Goal: Information Seeking & Learning: Learn about a topic

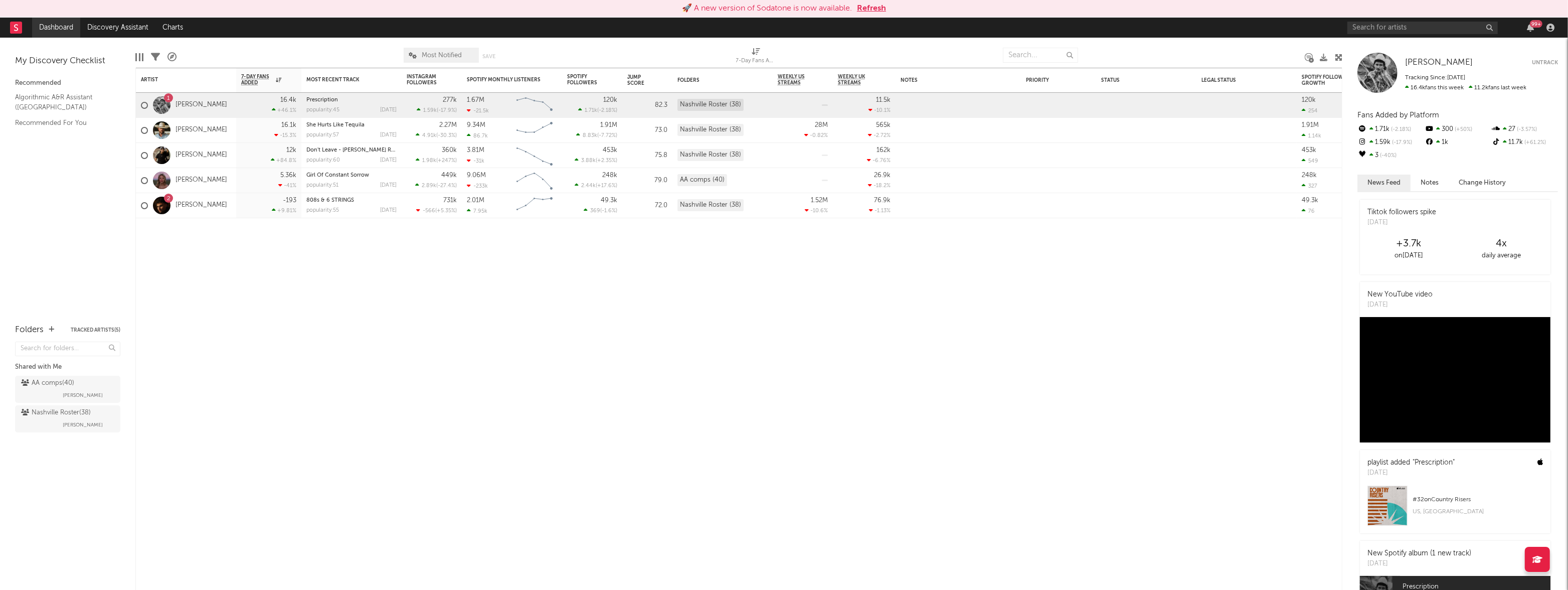
click at [58, 29] on link "Dashboard" at bounding box center [56, 27] width 48 height 20
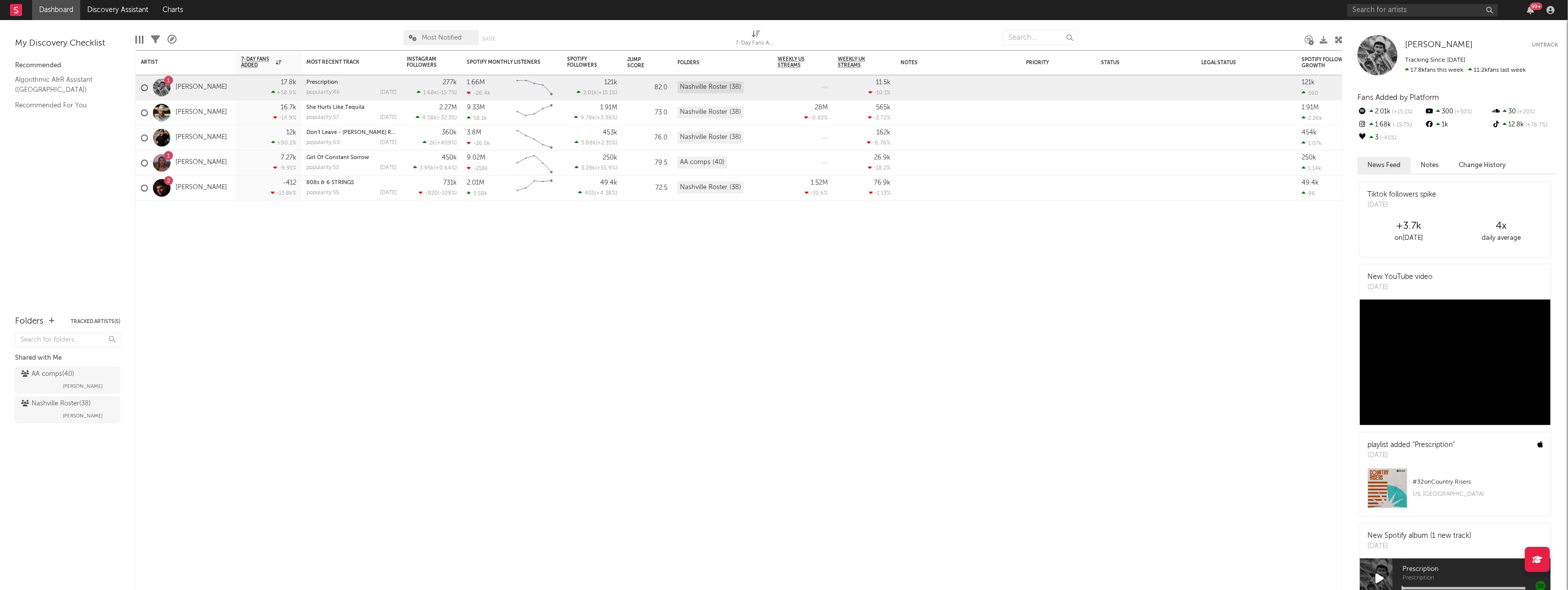
click at [54, 9] on link "Dashboard" at bounding box center [56, 10] width 48 height 20
click at [199, 87] on link "[PERSON_NAME]" at bounding box center [201, 88] width 52 height 9
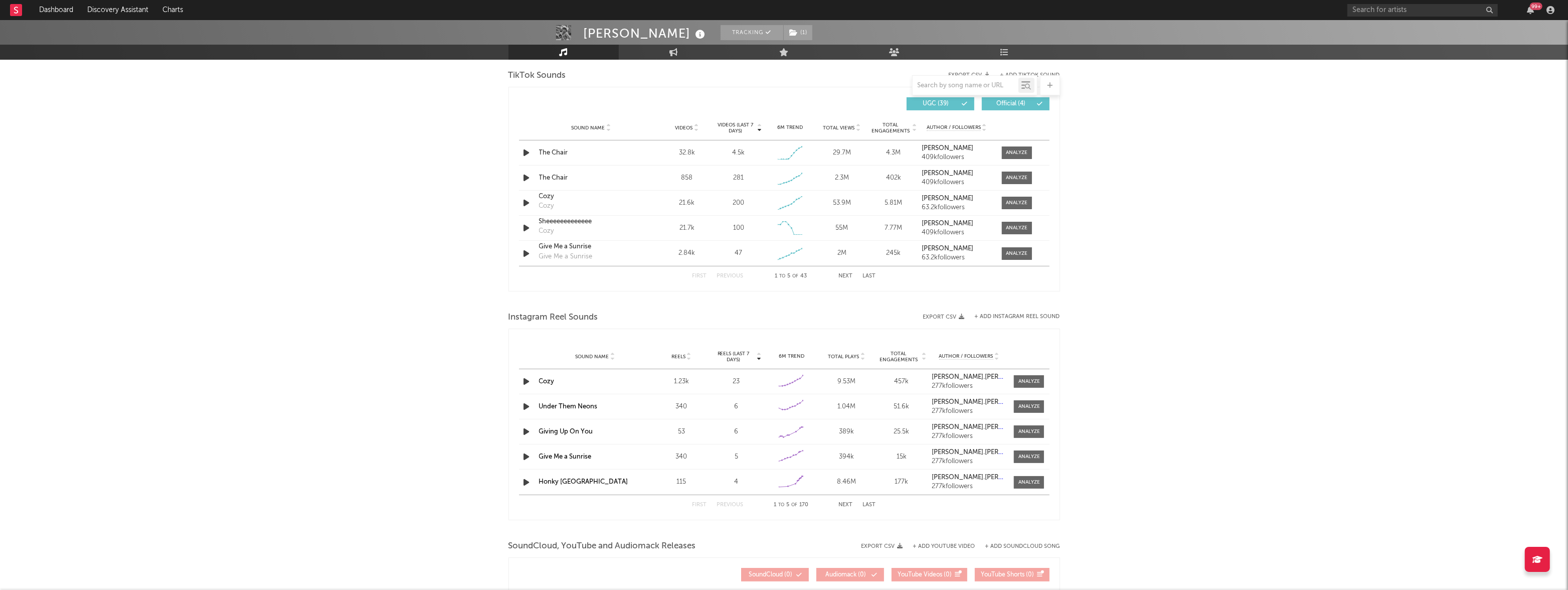
scroll to position [536, 0]
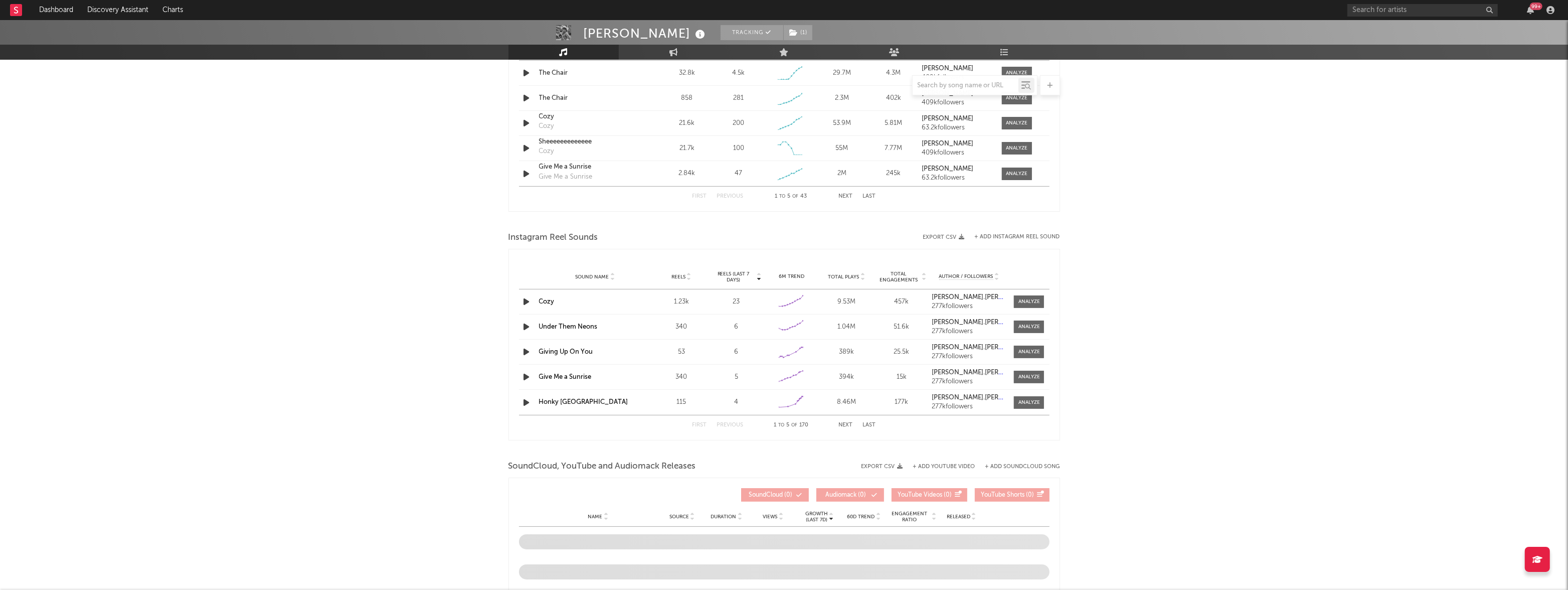
select select "6m"
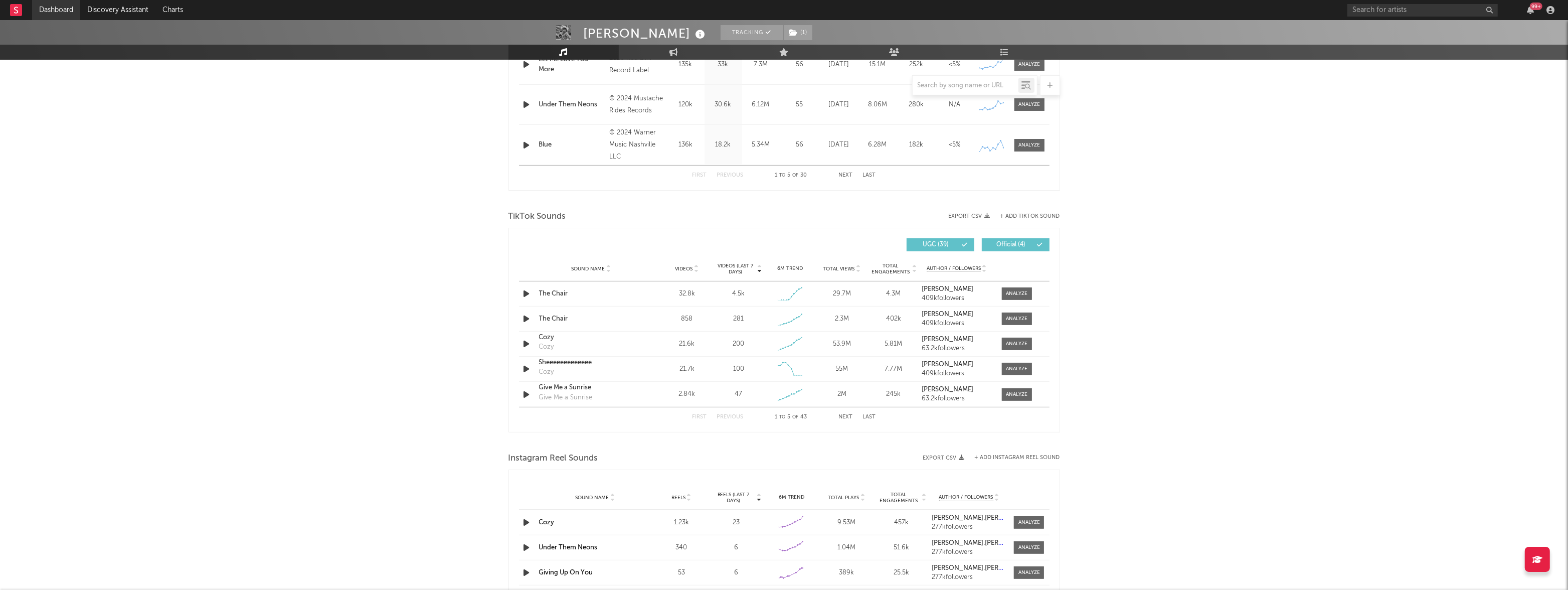
click at [44, 10] on link "Dashboard" at bounding box center [56, 10] width 48 height 20
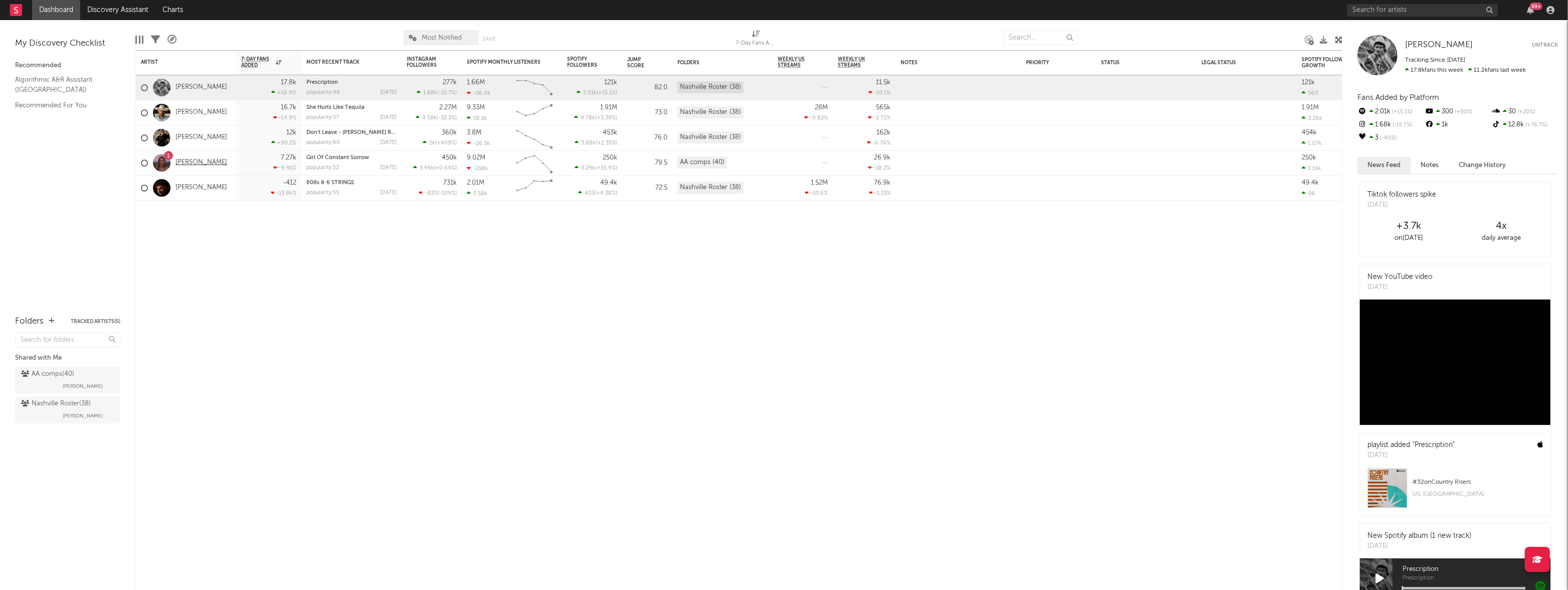
click at [200, 160] on link "[PERSON_NAME]" at bounding box center [201, 163] width 52 height 9
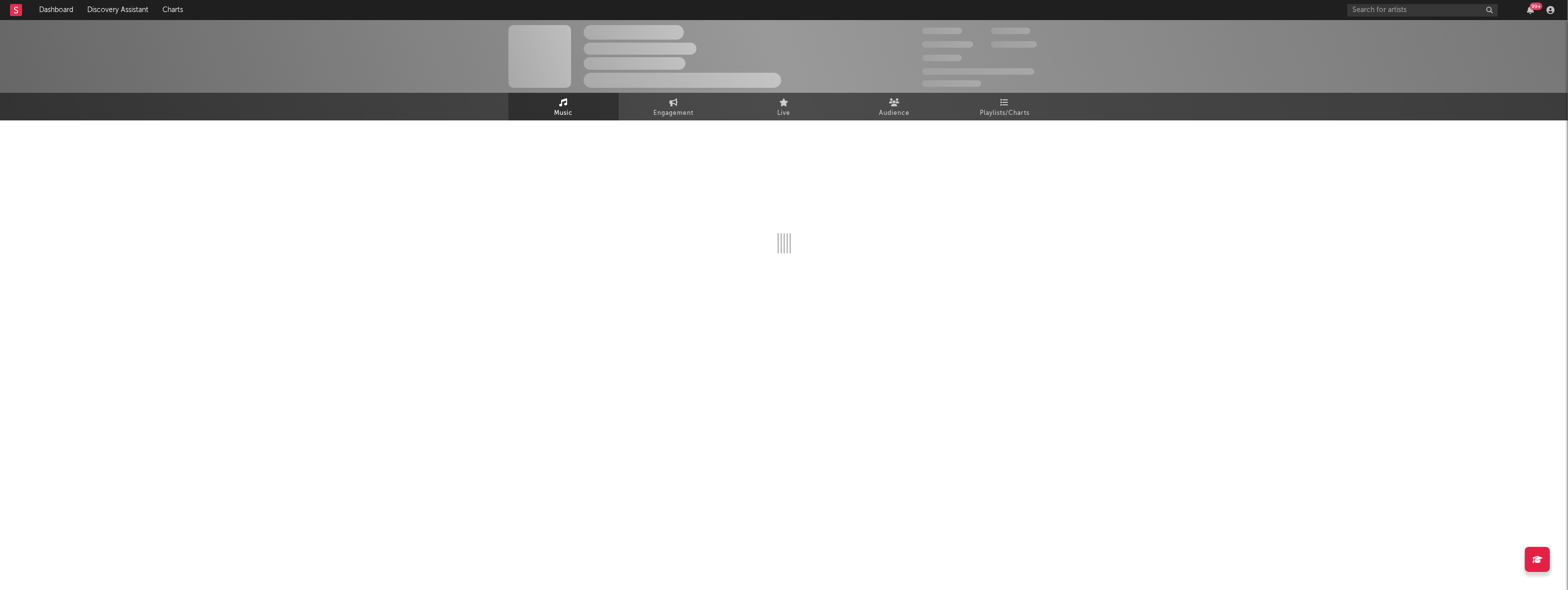
select select "6m"
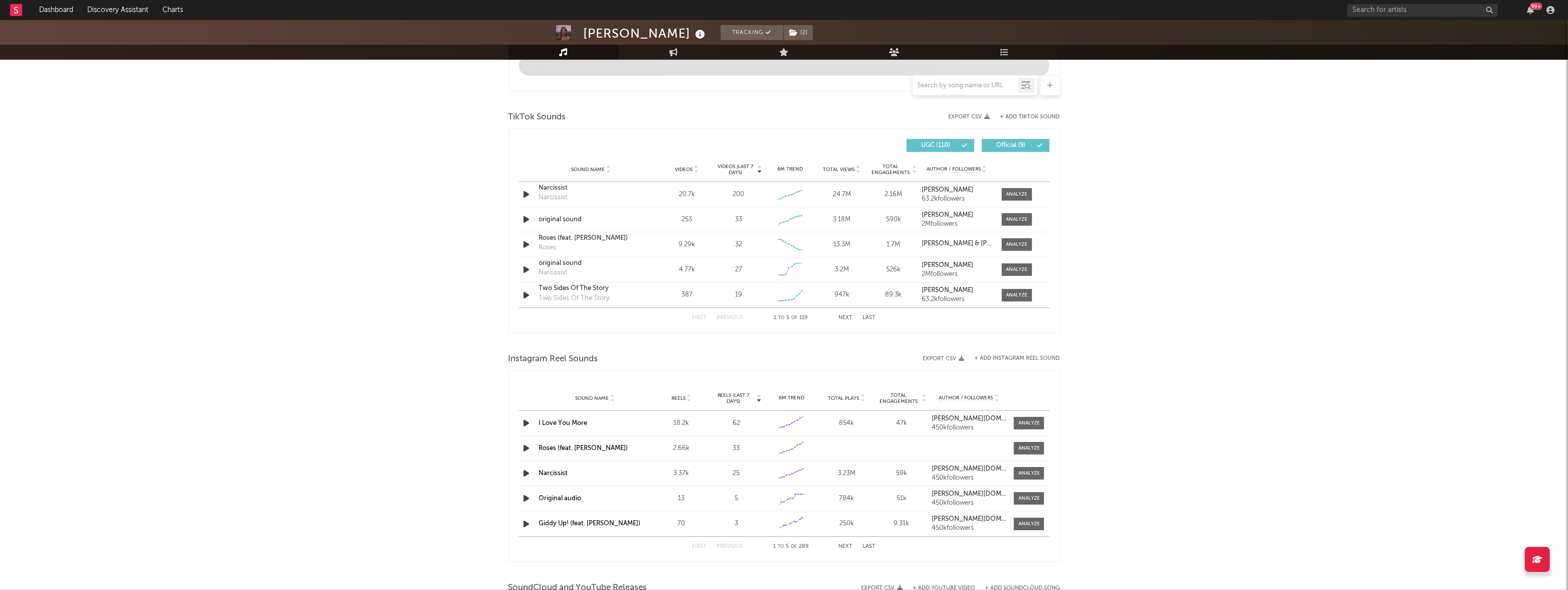
scroll to position [617, 0]
click at [56, 12] on link "Dashboard" at bounding box center [56, 10] width 48 height 20
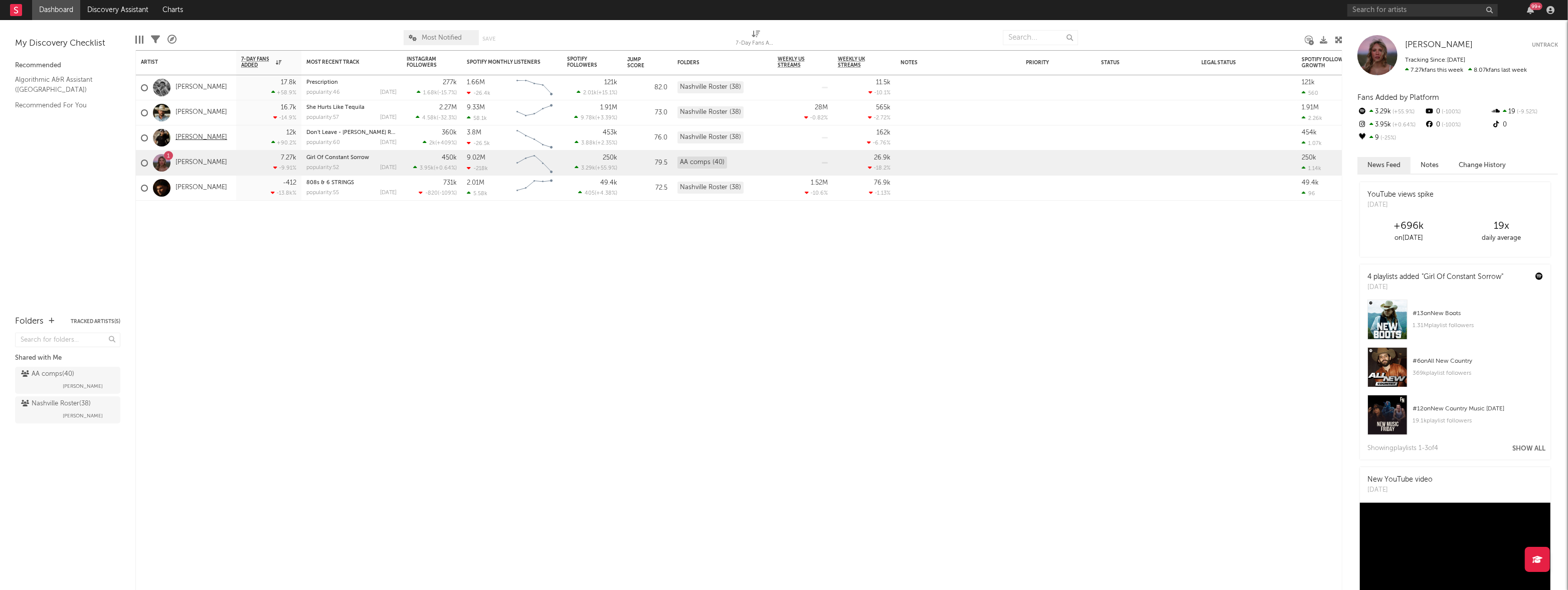
click at [190, 137] on link "[PERSON_NAME]" at bounding box center [201, 138] width 52 height 9
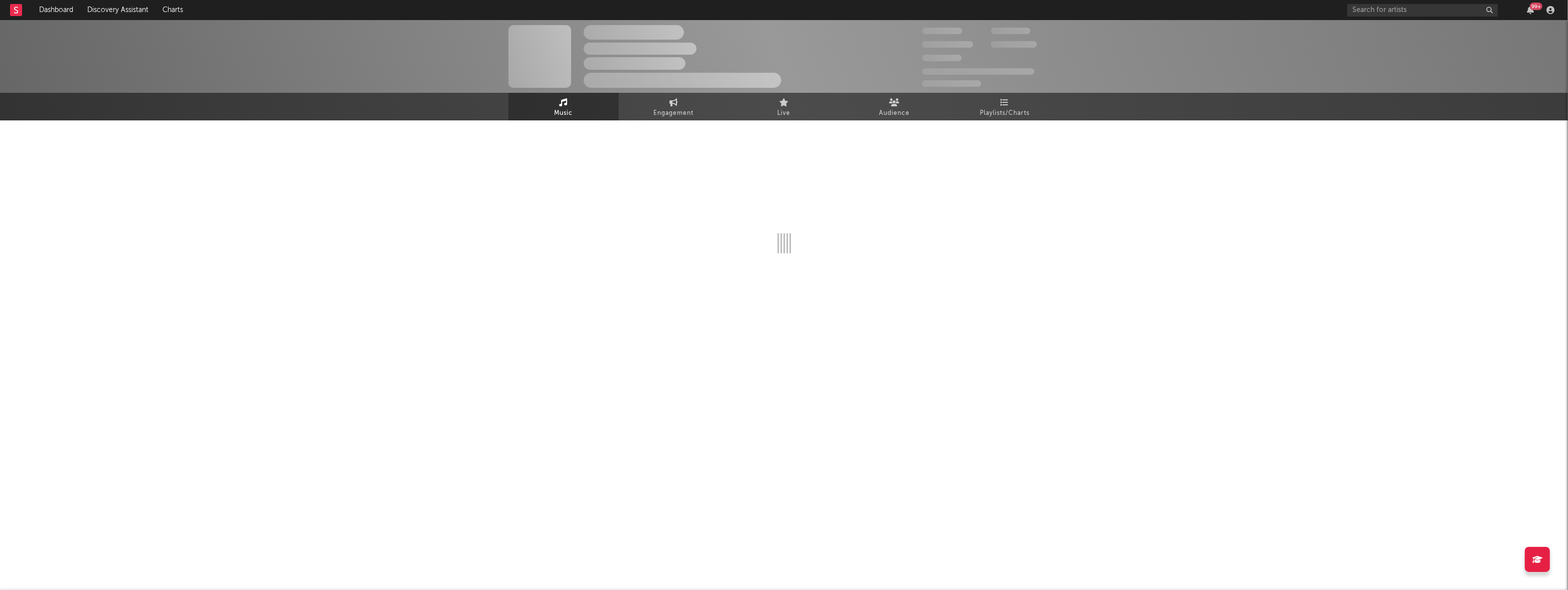
select select "6m"
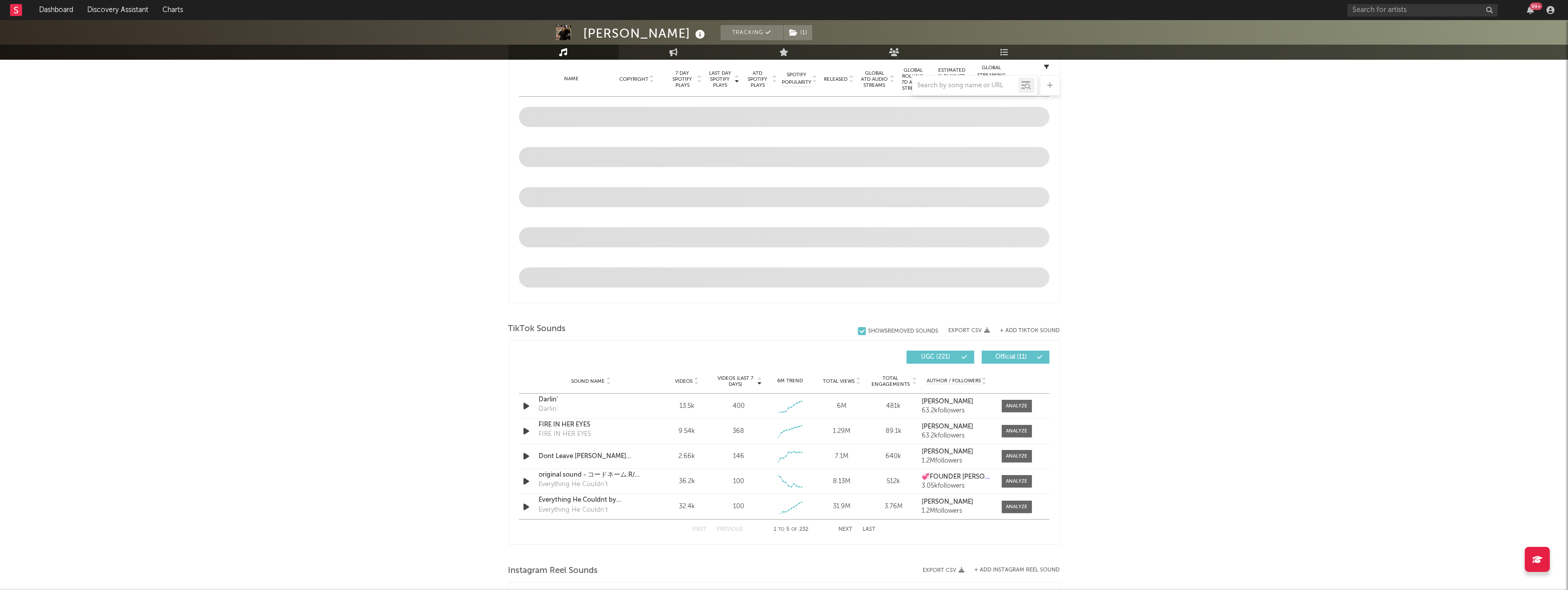
select select "6m"
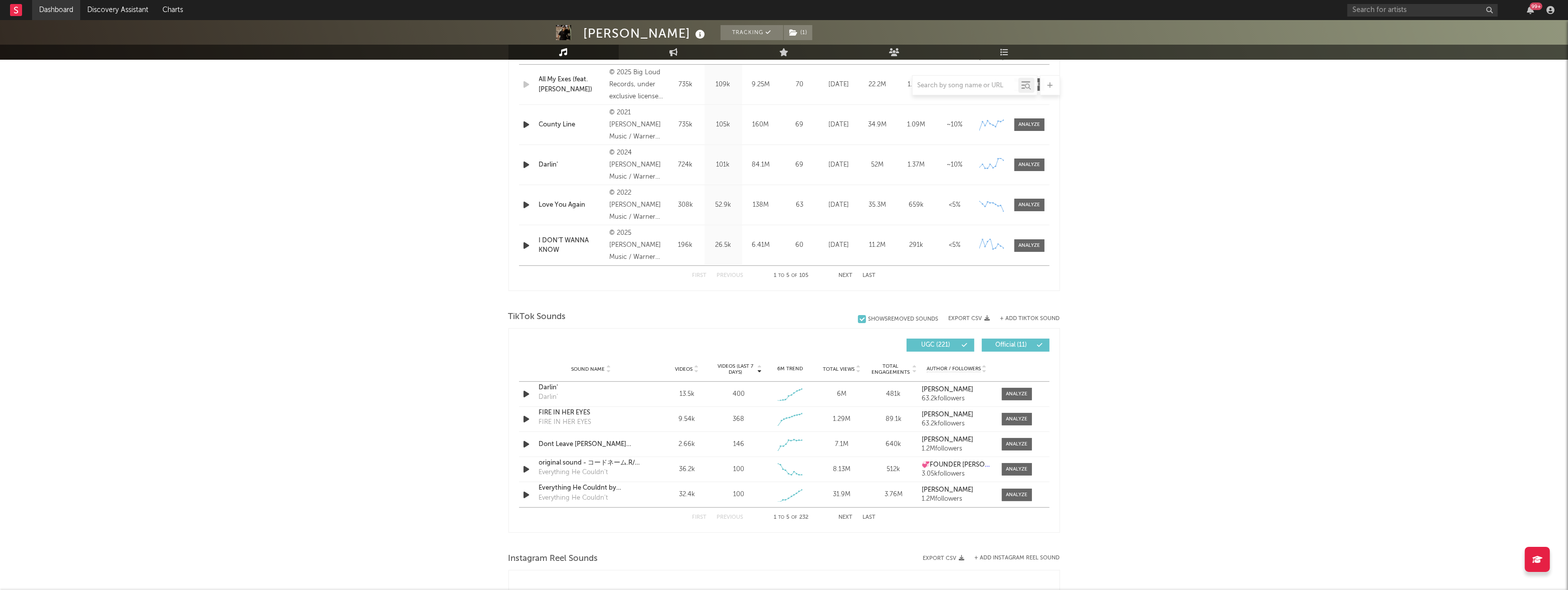
click at [68, 13] on link "Dashboard" at bounding box center [56, 10] width 48 height 20
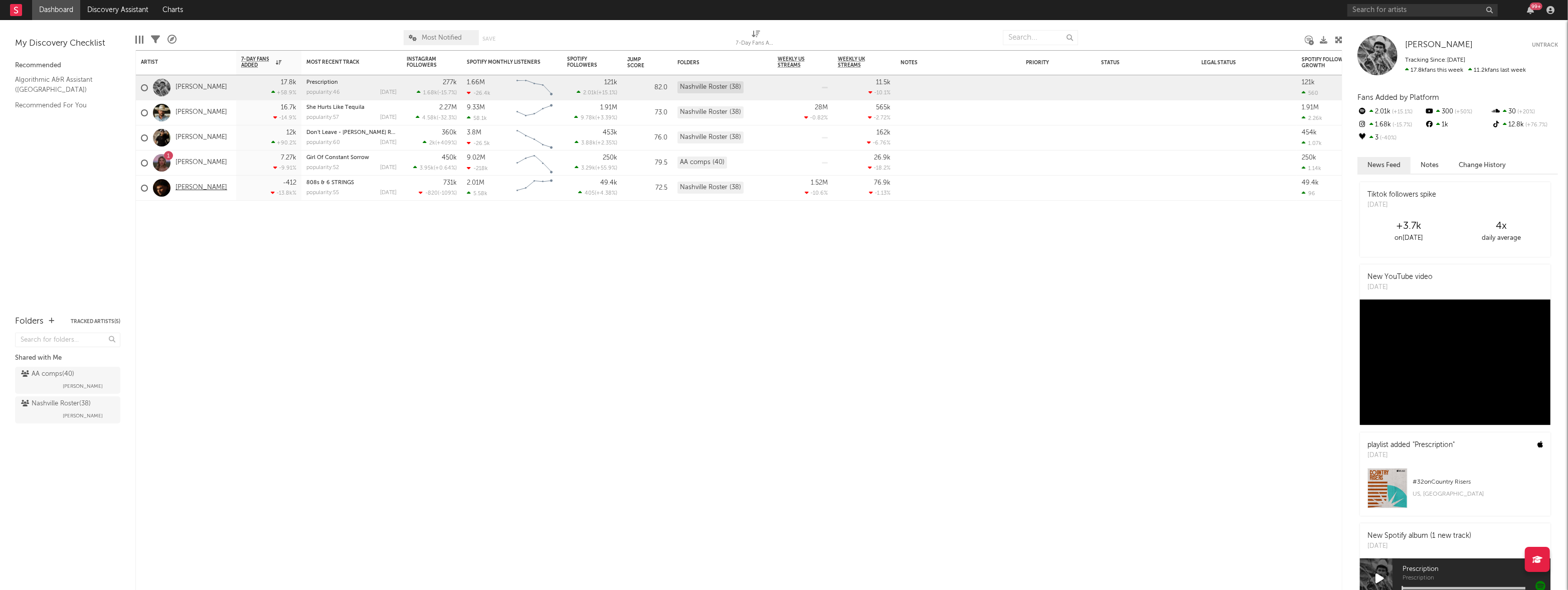
click at [184, 186] on link "[PERSON_NAME]" at bounding box center [201, 188] width 52 height 9
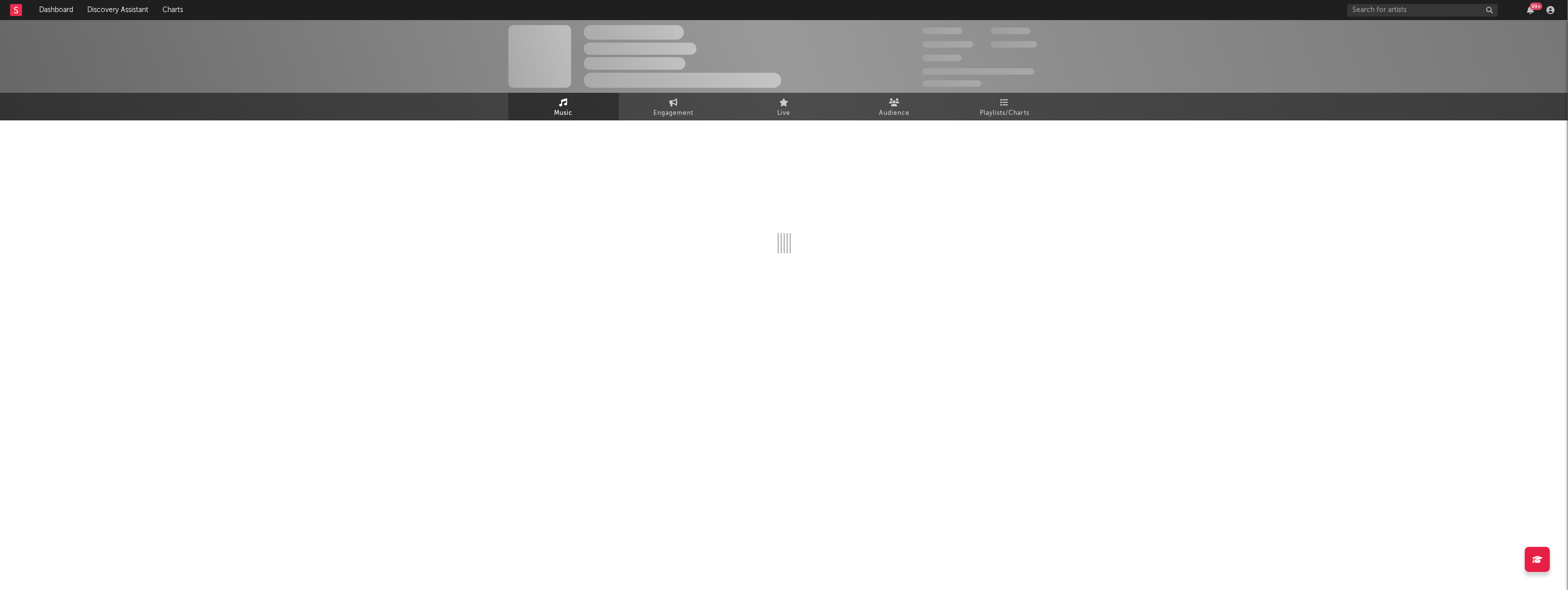
select select "6m"
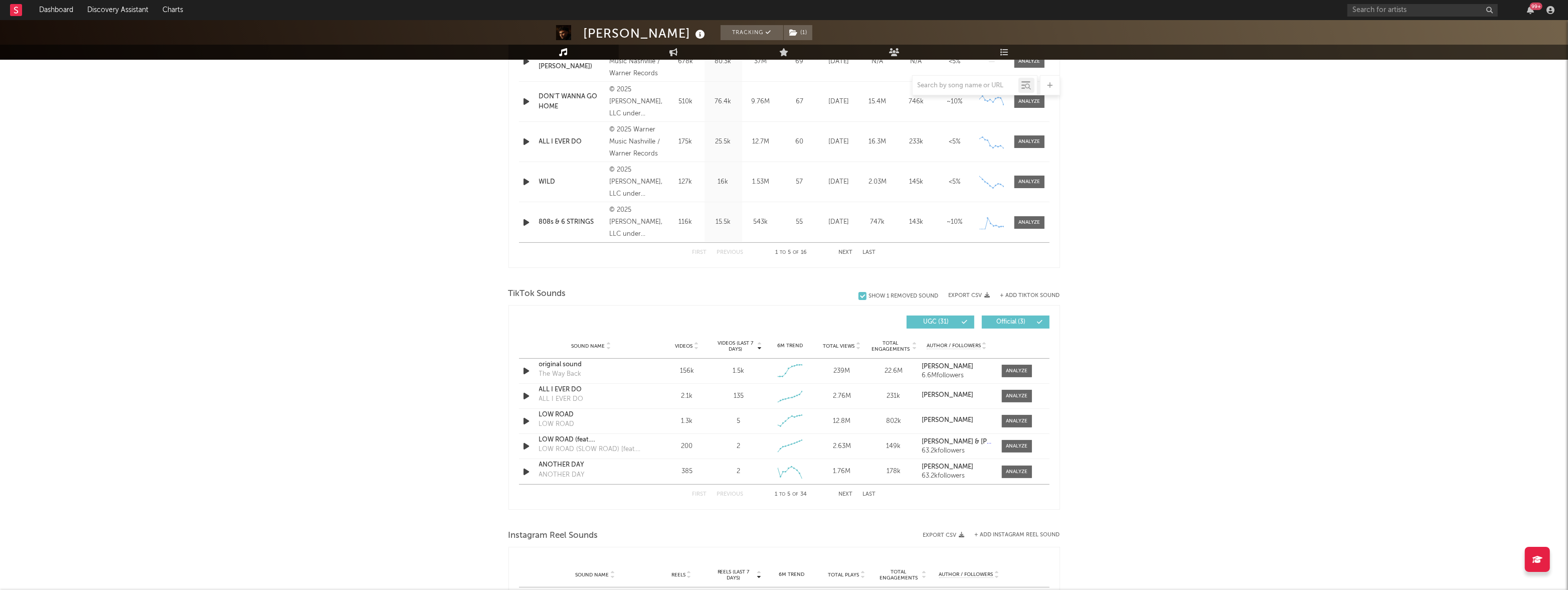
scroll to position [462, 0]
click at [1010, 368] on div at bounding box center [1017, 369] width 21 height 7
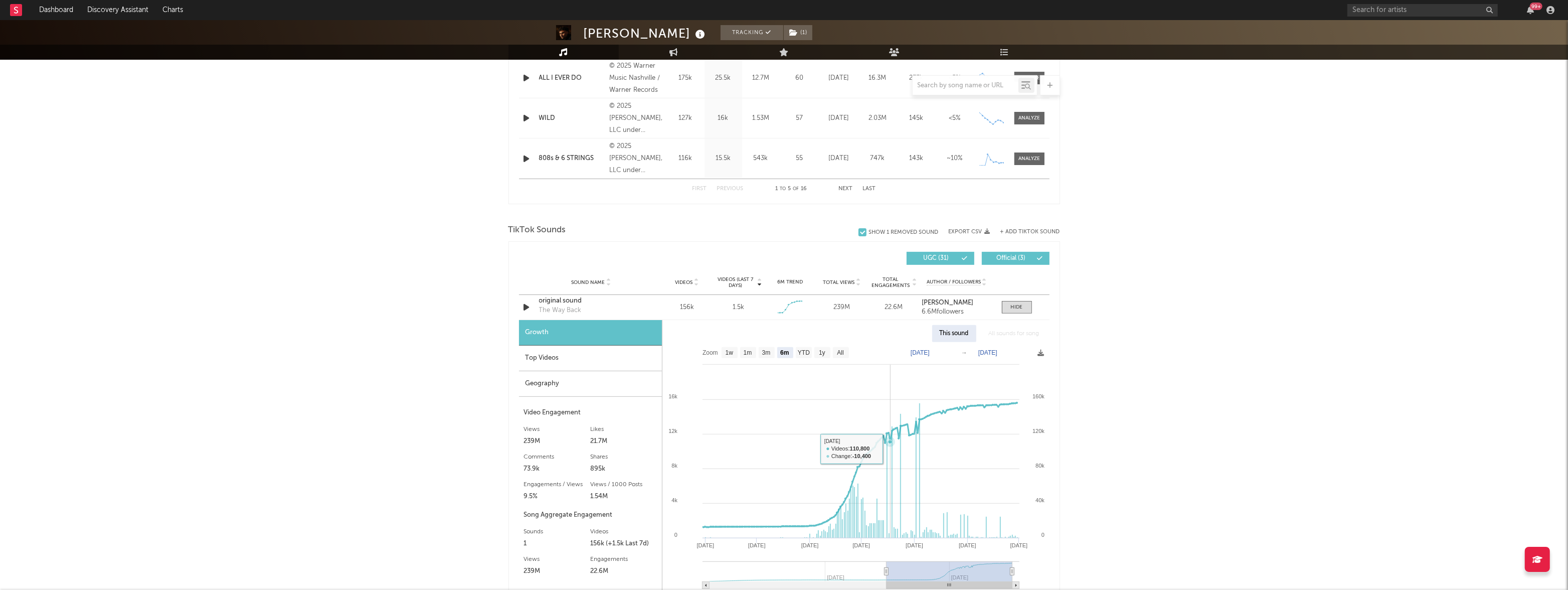
scroll to position [525, 0]
click at [733, 353] on text "1w" at bounding box center [729, 352] width 8 height 7
select select "1w"
type input "2025-09-24"
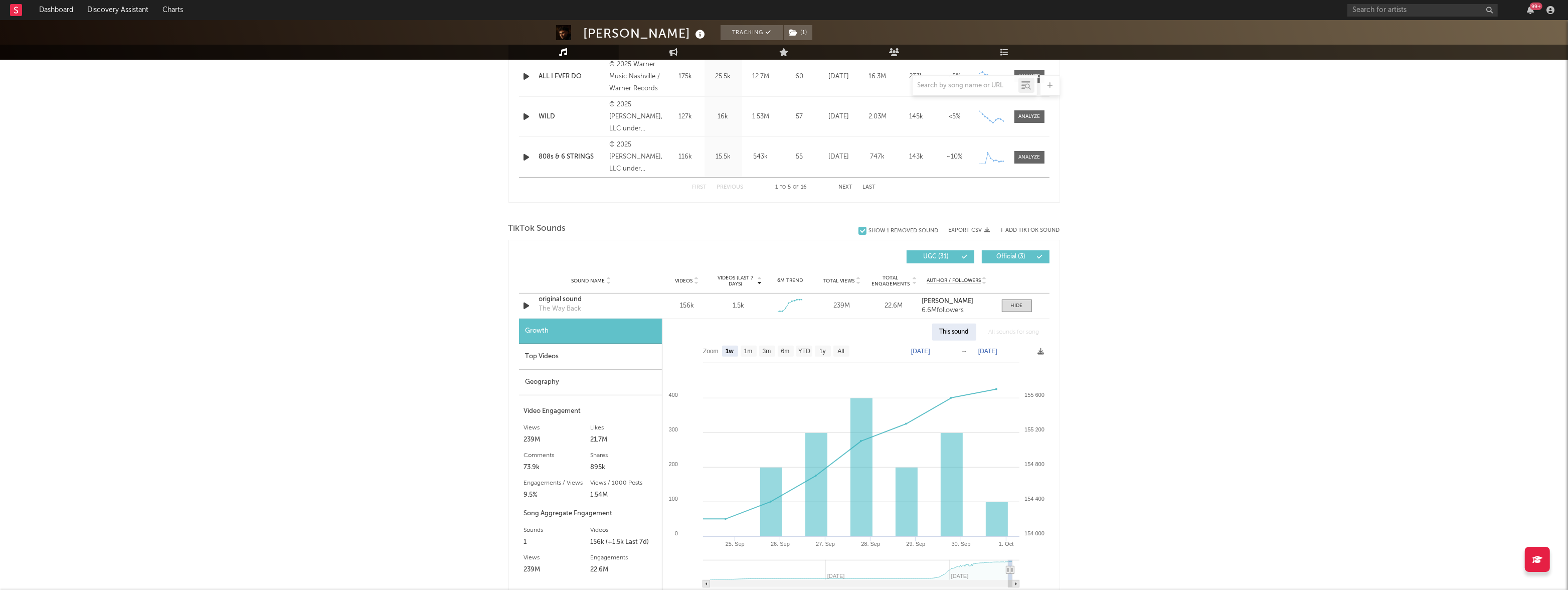
click at [334, 288] on div "Adrien Nunez Tracking ( 1 ) United States | Country Edit Tracking ( 1 ) Email A…" at bounding box center [784, 391] width 1568 height 1792
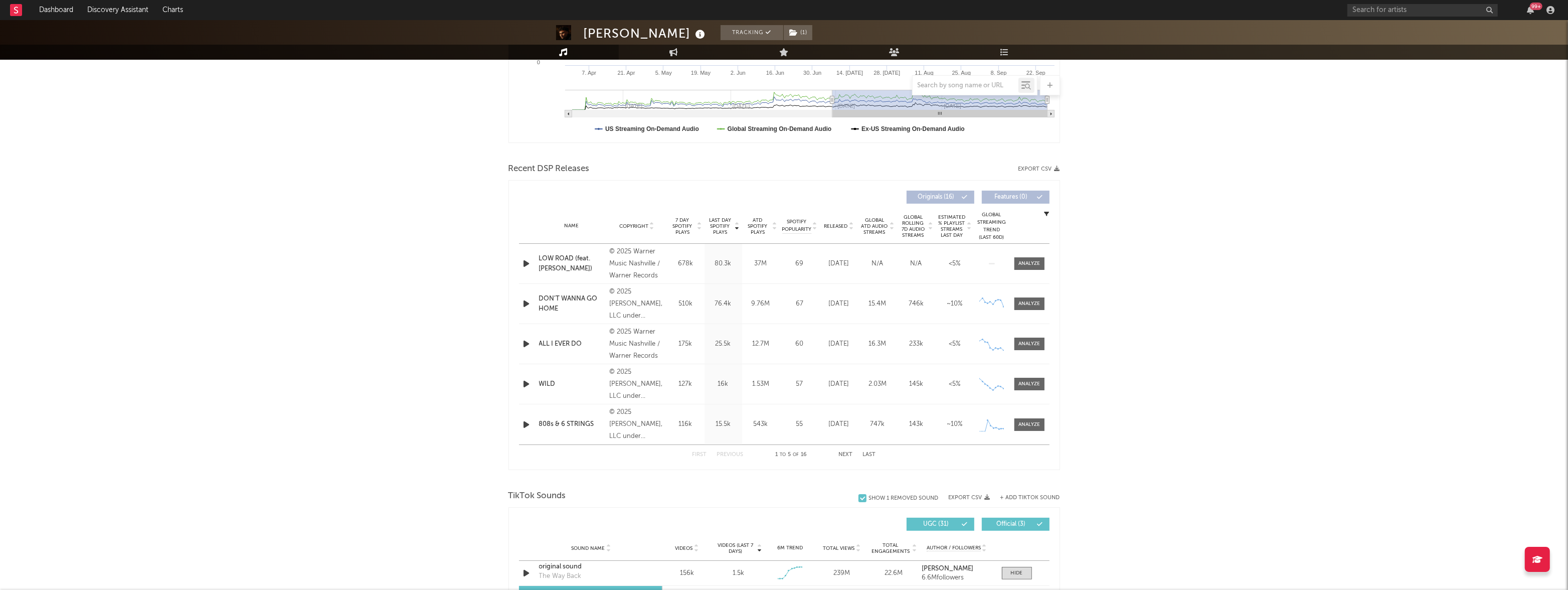
scroll to position [135, 0]
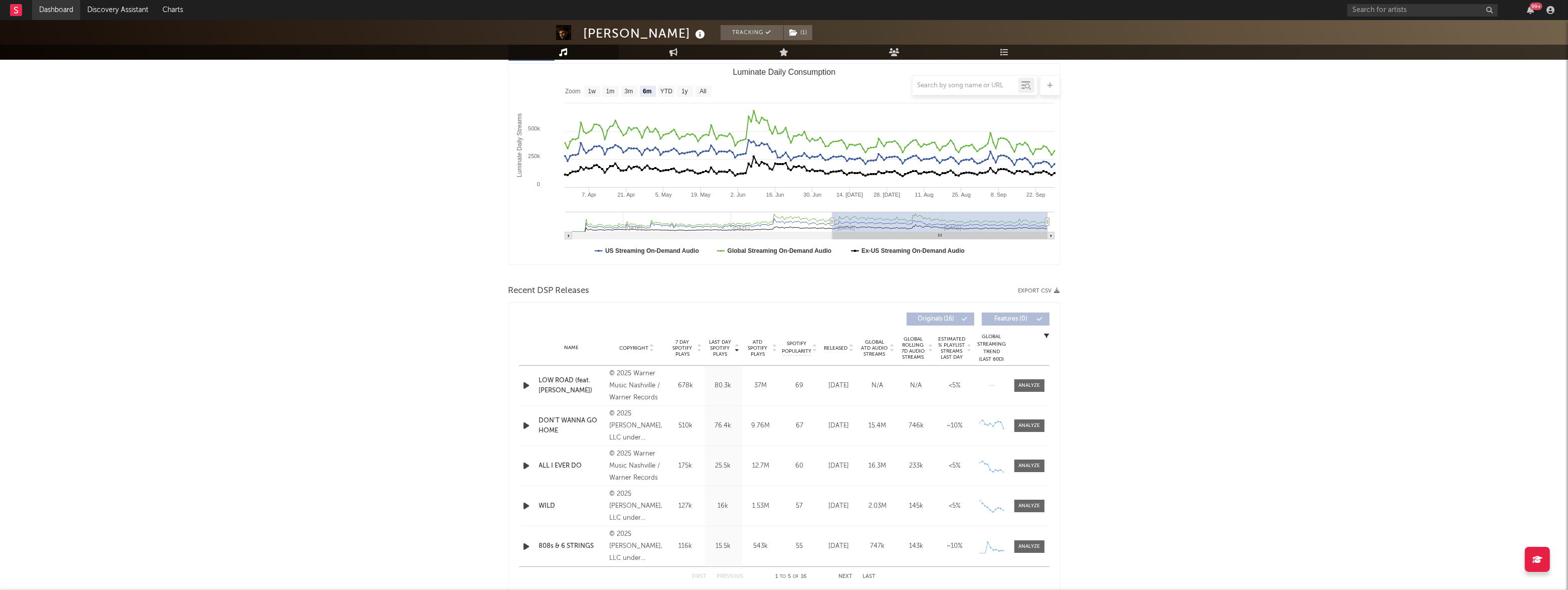
click at [49, 15] on link "Dashboard" at bounding box center [56, 10] width 48 height 20
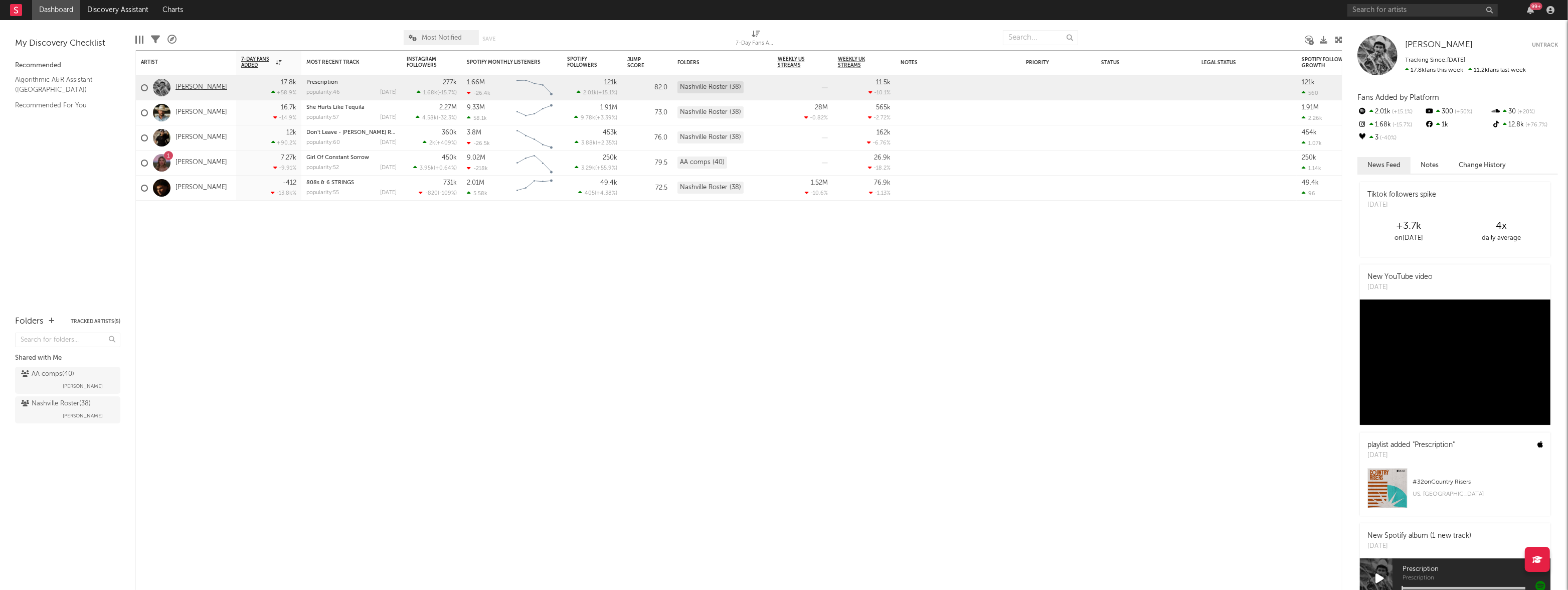
click at [200, 86] on link "[PERSON_NAME]" at bounding box center [201, 88] width 52 height 9
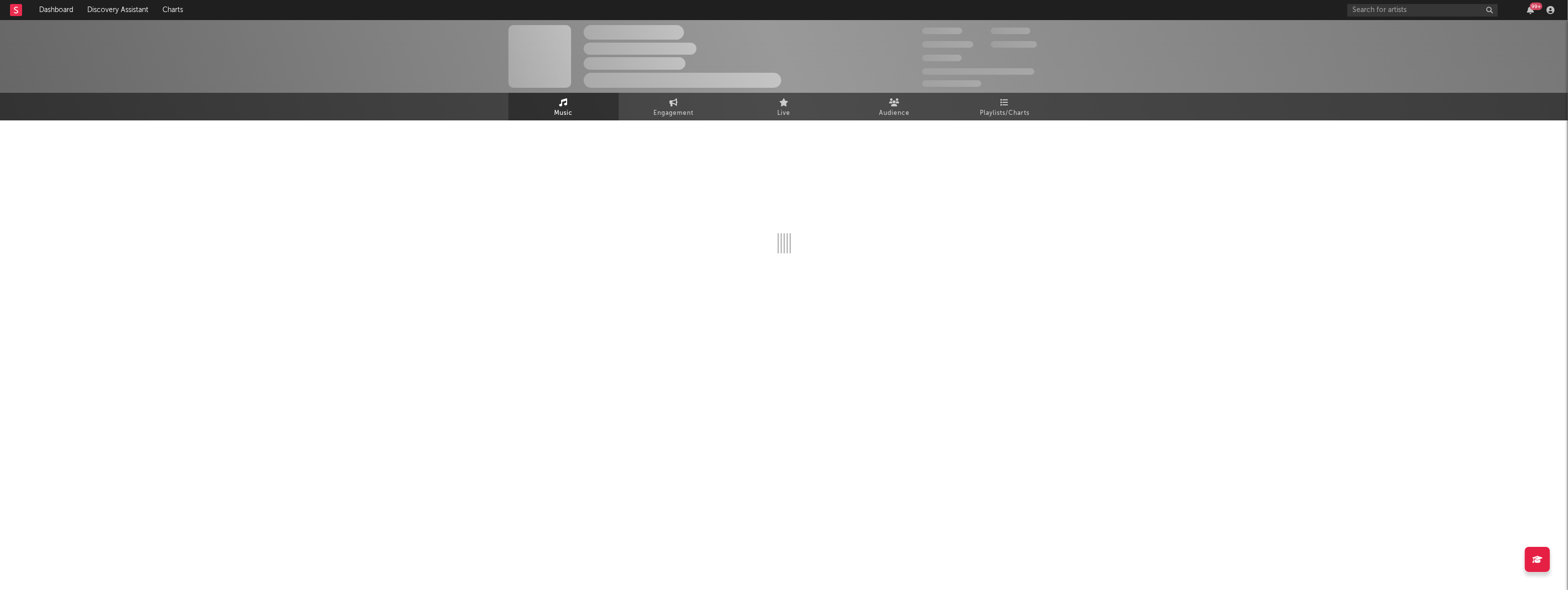
select select "6m"
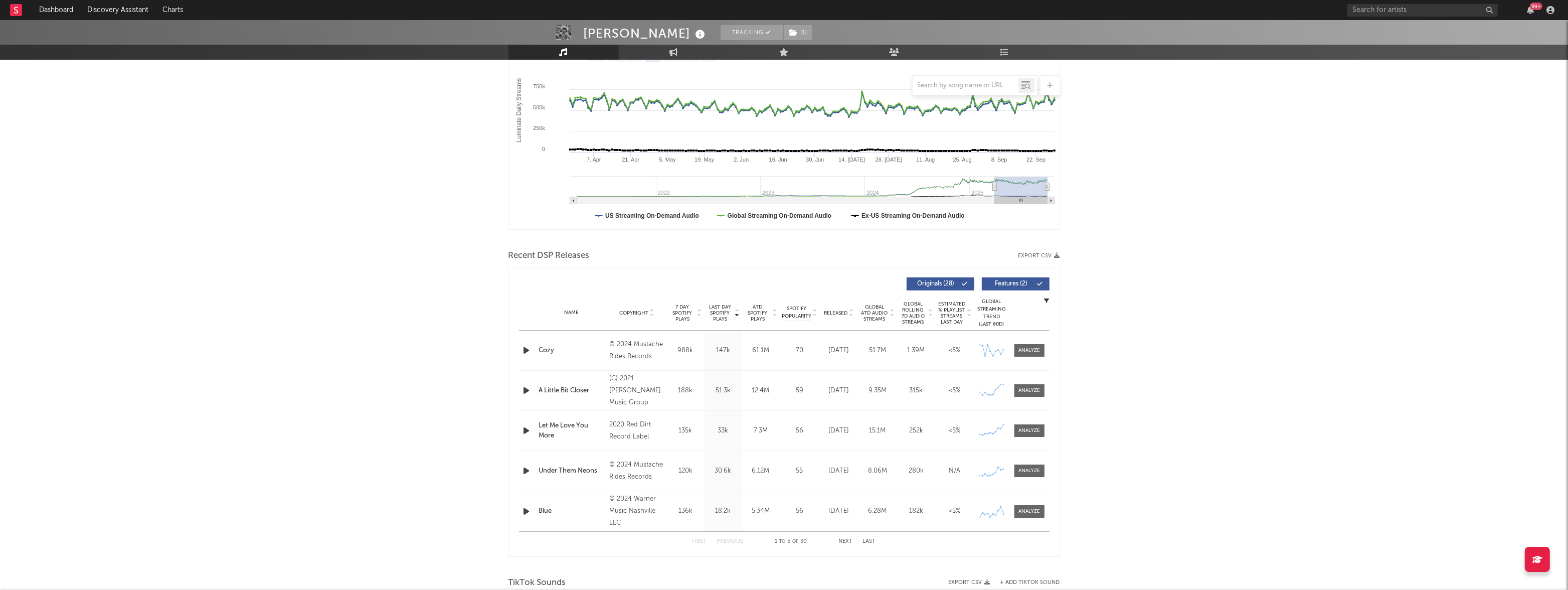
scroll to position [167, 0]
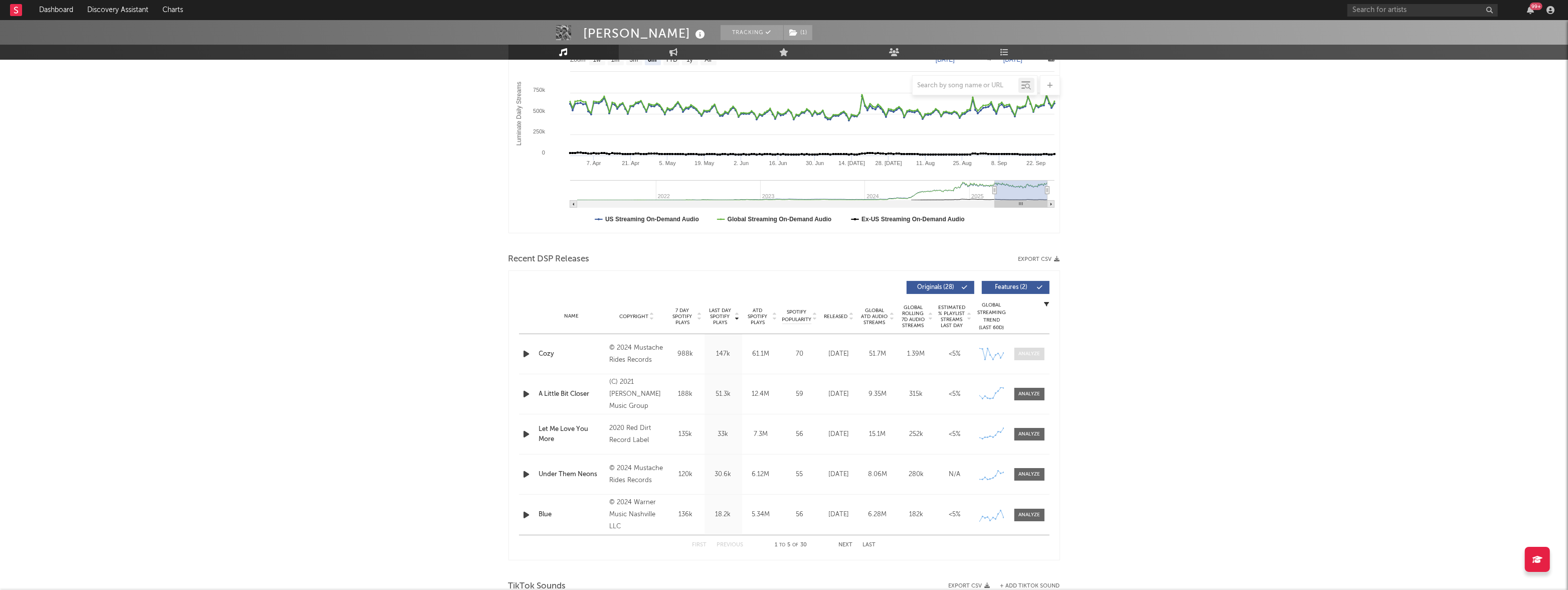
click at [1033, 356] on div at bounding box center [1029, 354] width 21 height 7
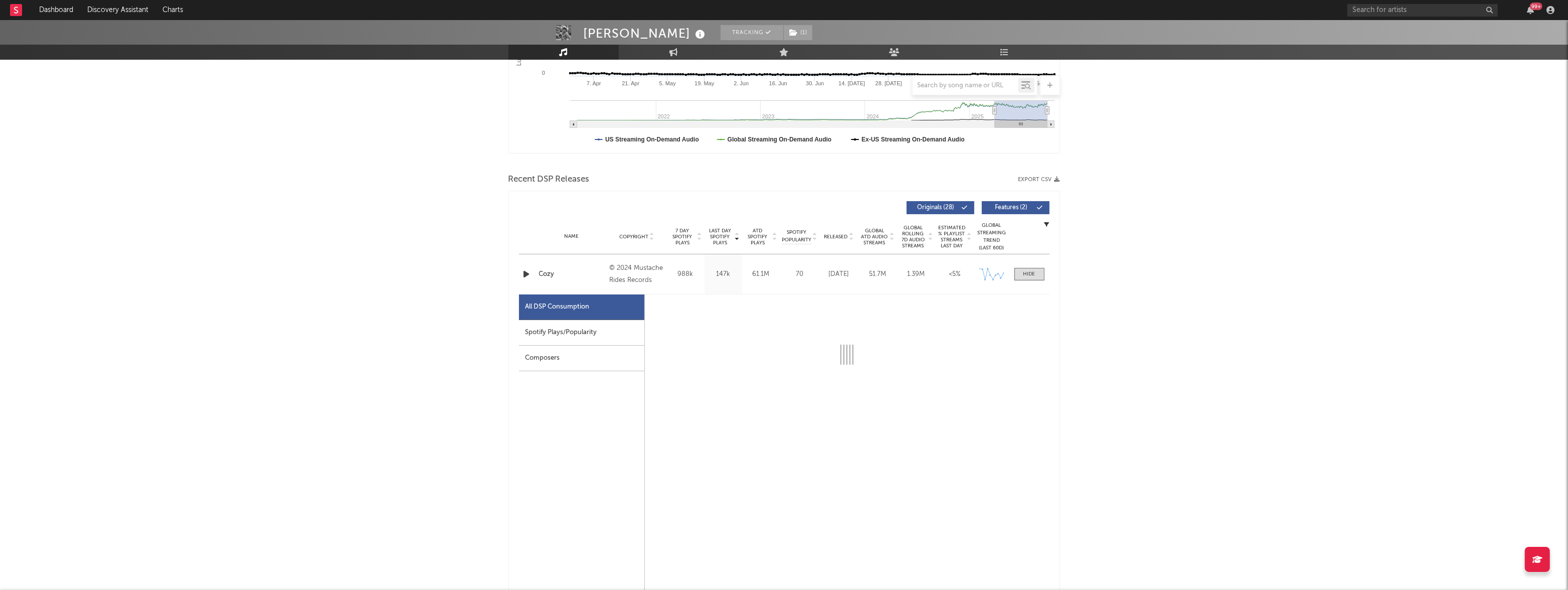
select select "6m"
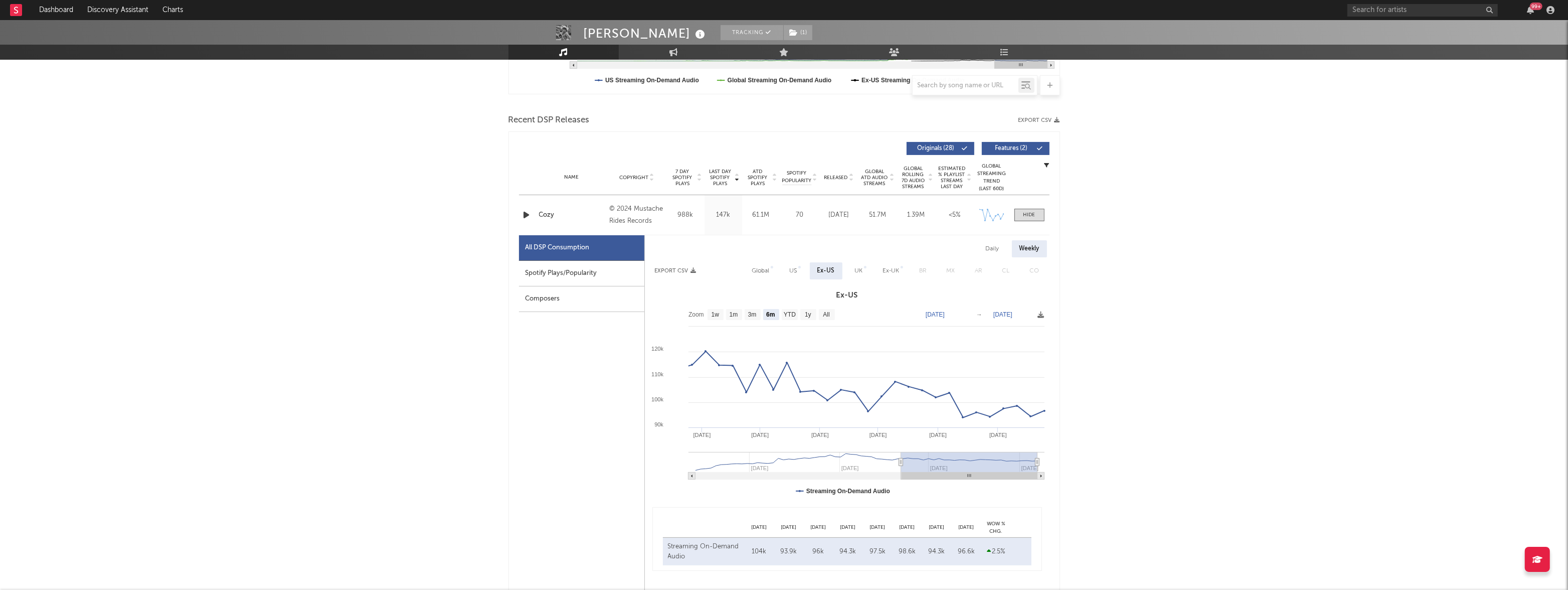
scroll to position [311, 0]
